Goal: Task Accomplishment & Management: Manage account settings

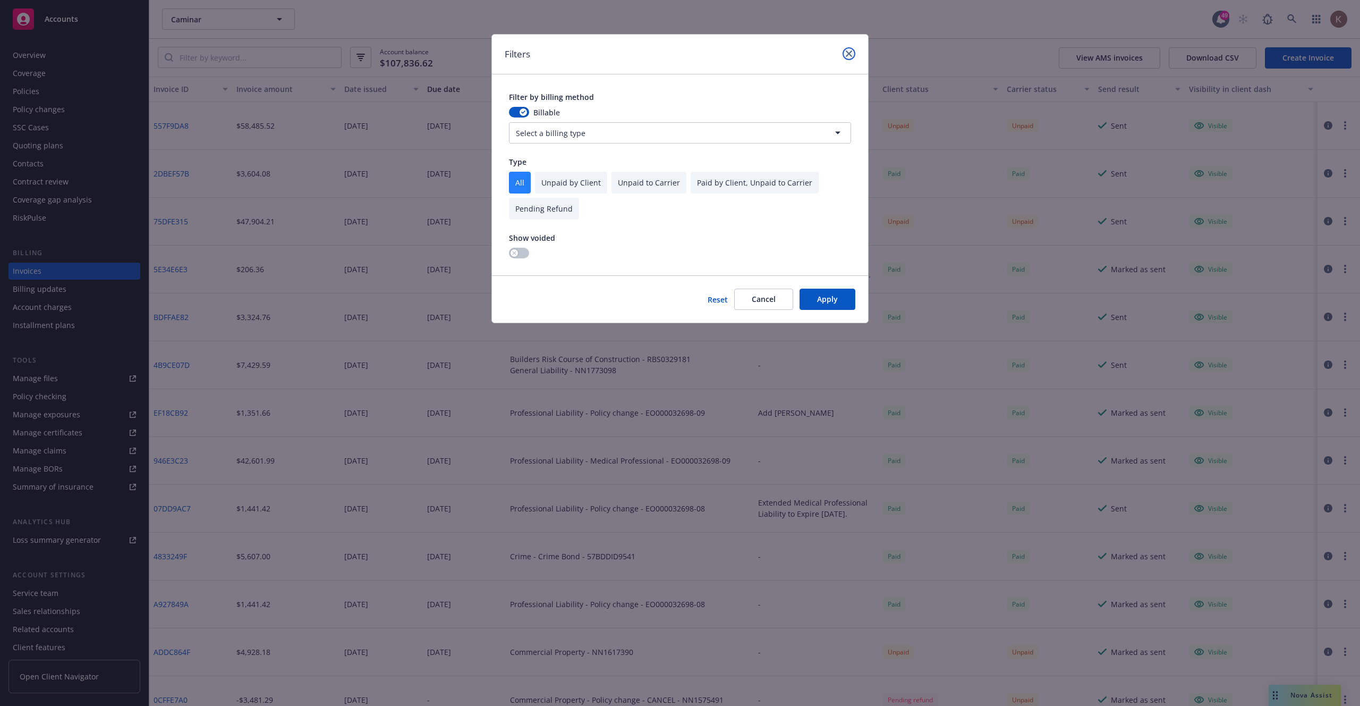
click at [852, 56] on link "close" at bounding box center [849, 53] width 13 height 13
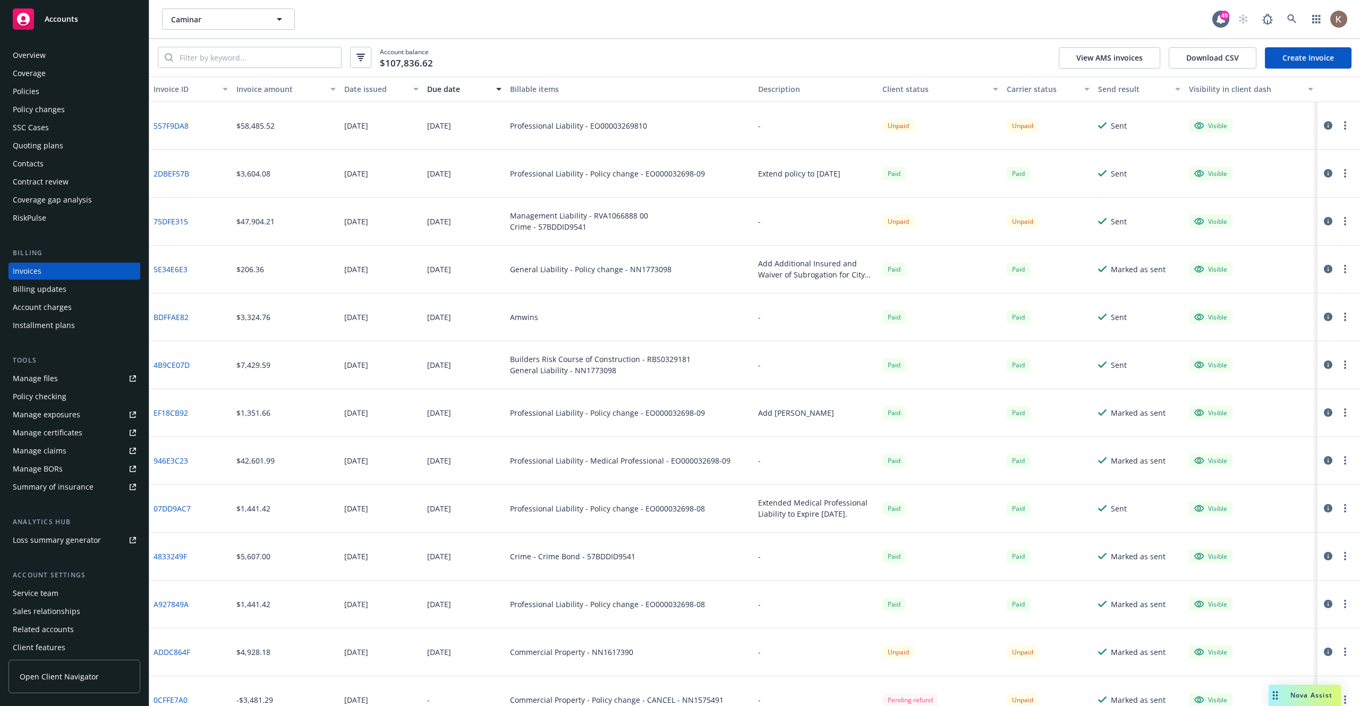
click at [739, 22] on div "Caminar Caminar" at bounding box center [687, 19] width 1051 height 21
click at [726, 47] on div "Account balance $107,836.62 View AMS invoices Download CSV Create Invoice" at bounding box center [754, 58] width 1211 height 38
